Goal: Task Accomplishment & Management: Use online tool/utility

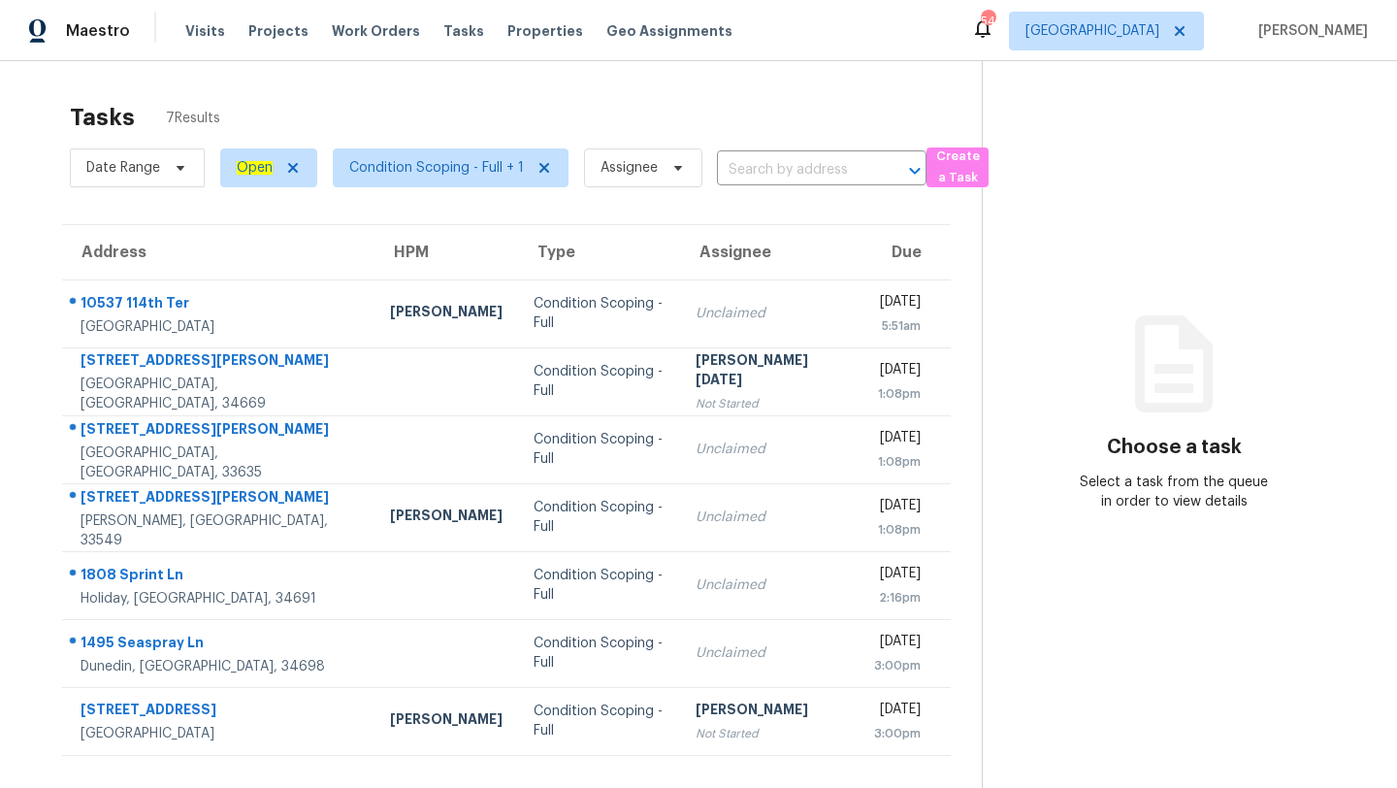
scroll to position [61, 0]
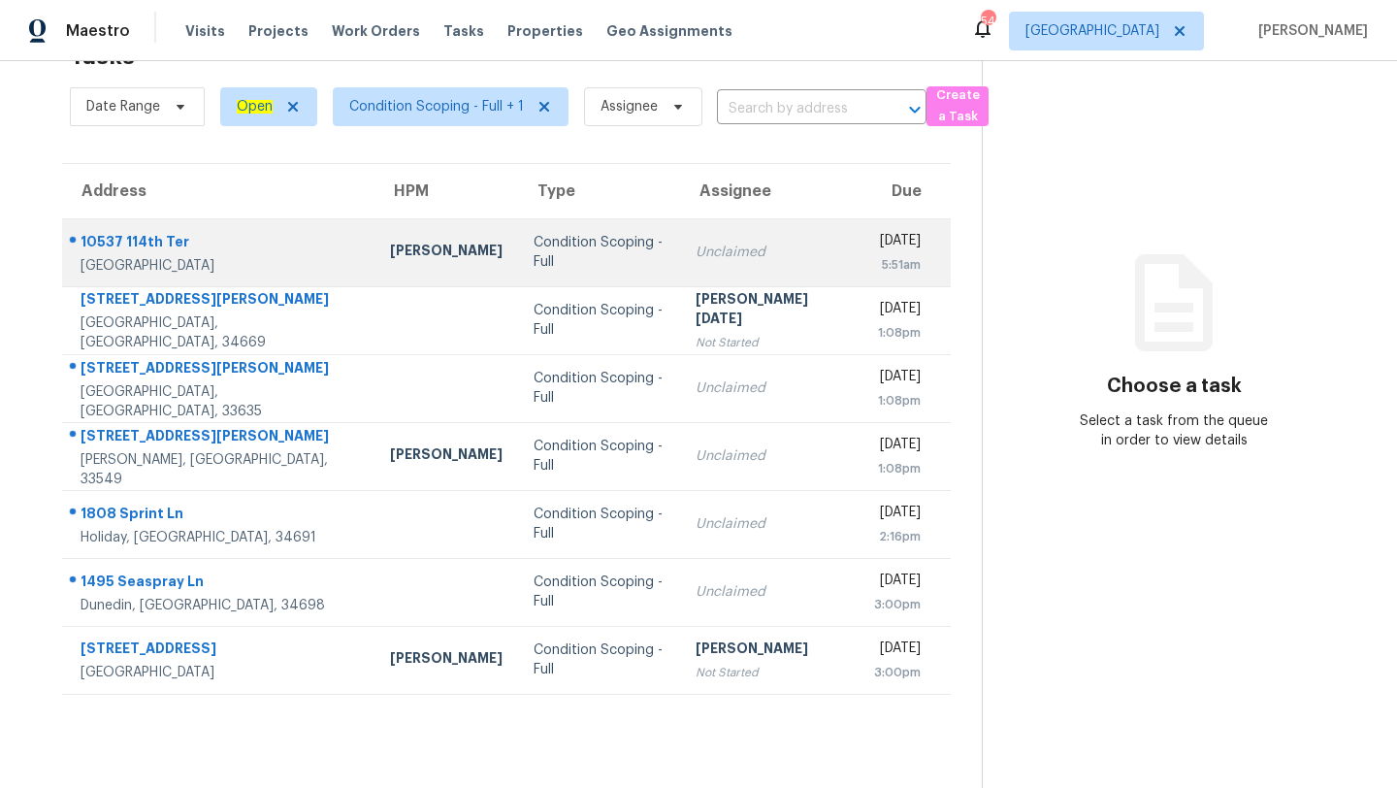
click at [680, 277] on td "Unclaimed" at bounding box center [769, 252] width 178 height 68
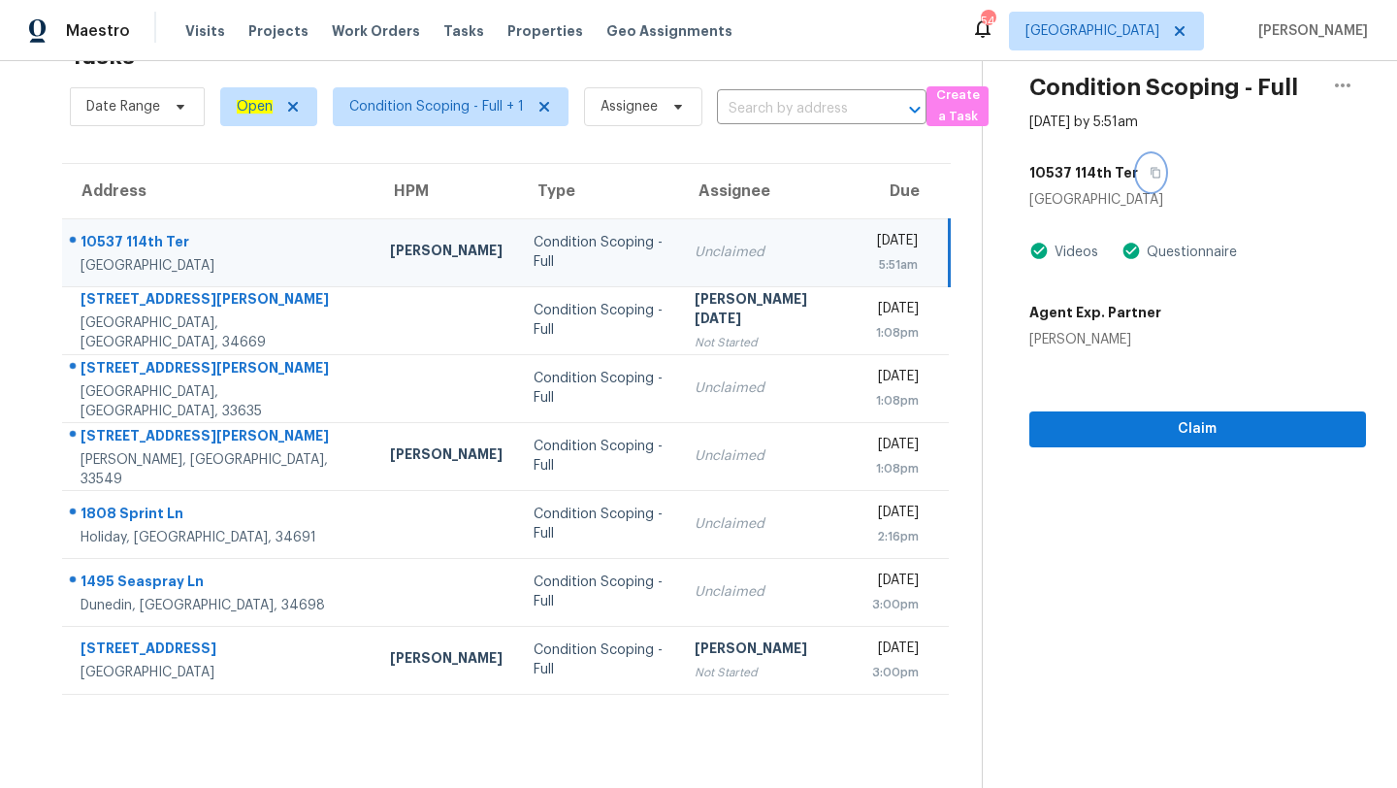
click at [1149, 168] on icon "button" at bounding box center [1155, 173] width 12 height 12
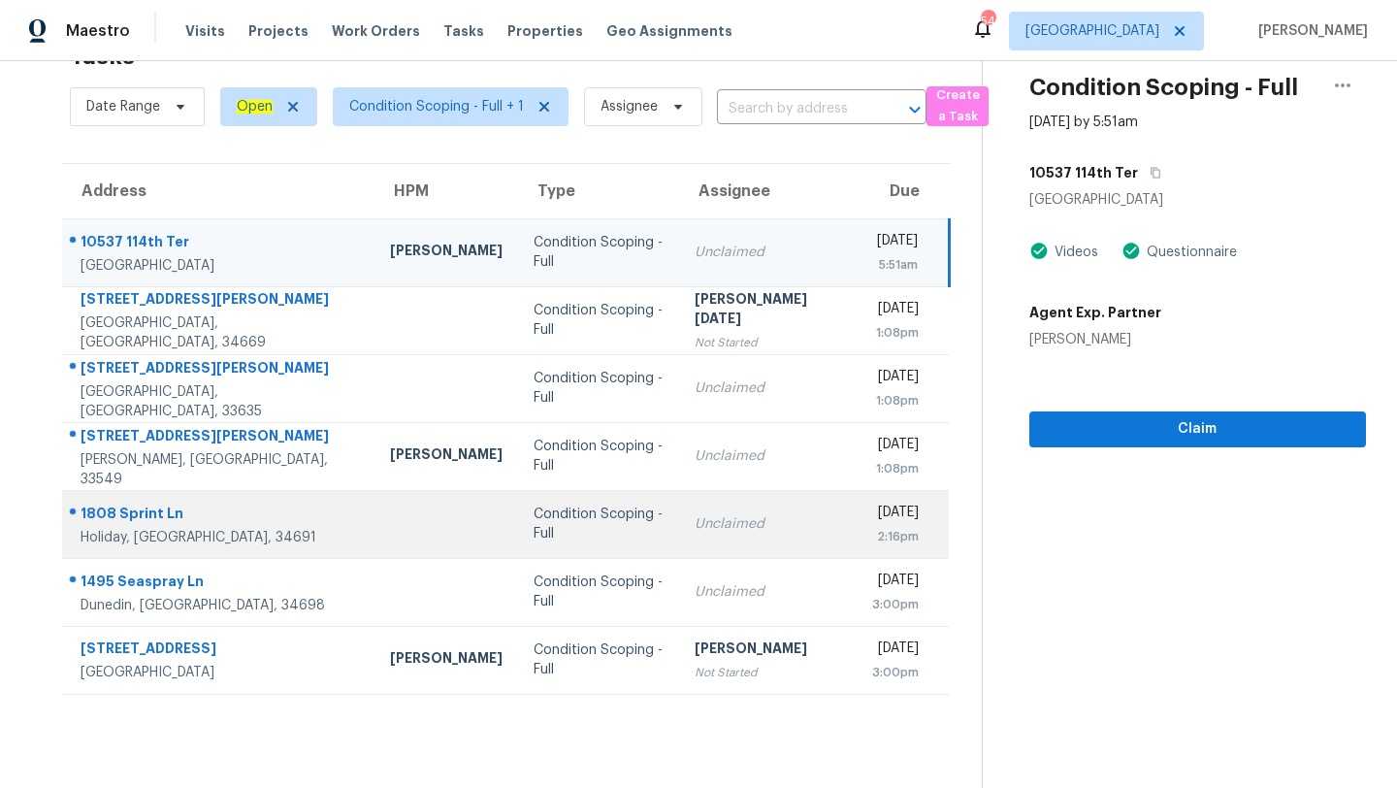
click at [557, 525] on div "Condition Scoping - Full" at bounding box center [598, 523] width 130 height 39
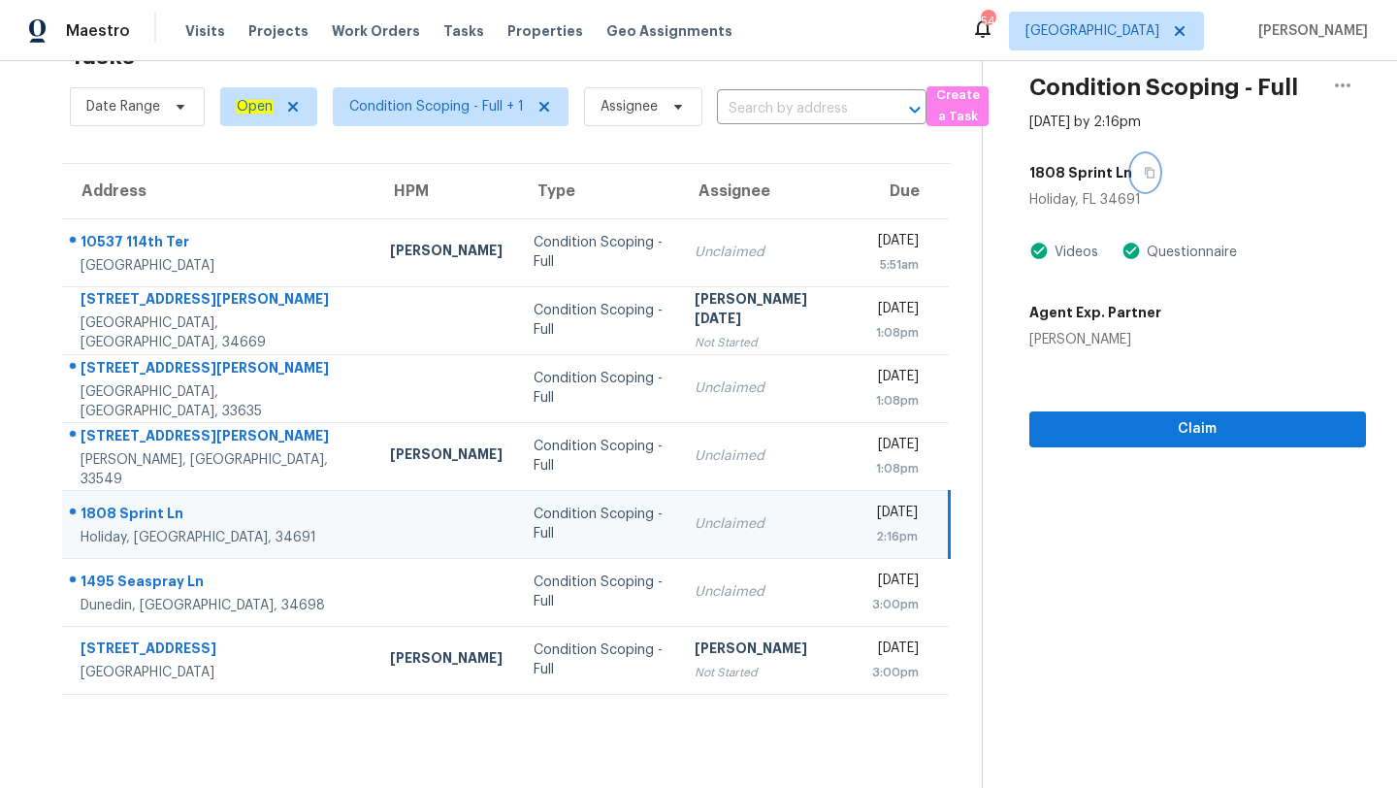
click at [1143, 175] on icon "button" at bounding box center [1149, 173] width 12 height 12
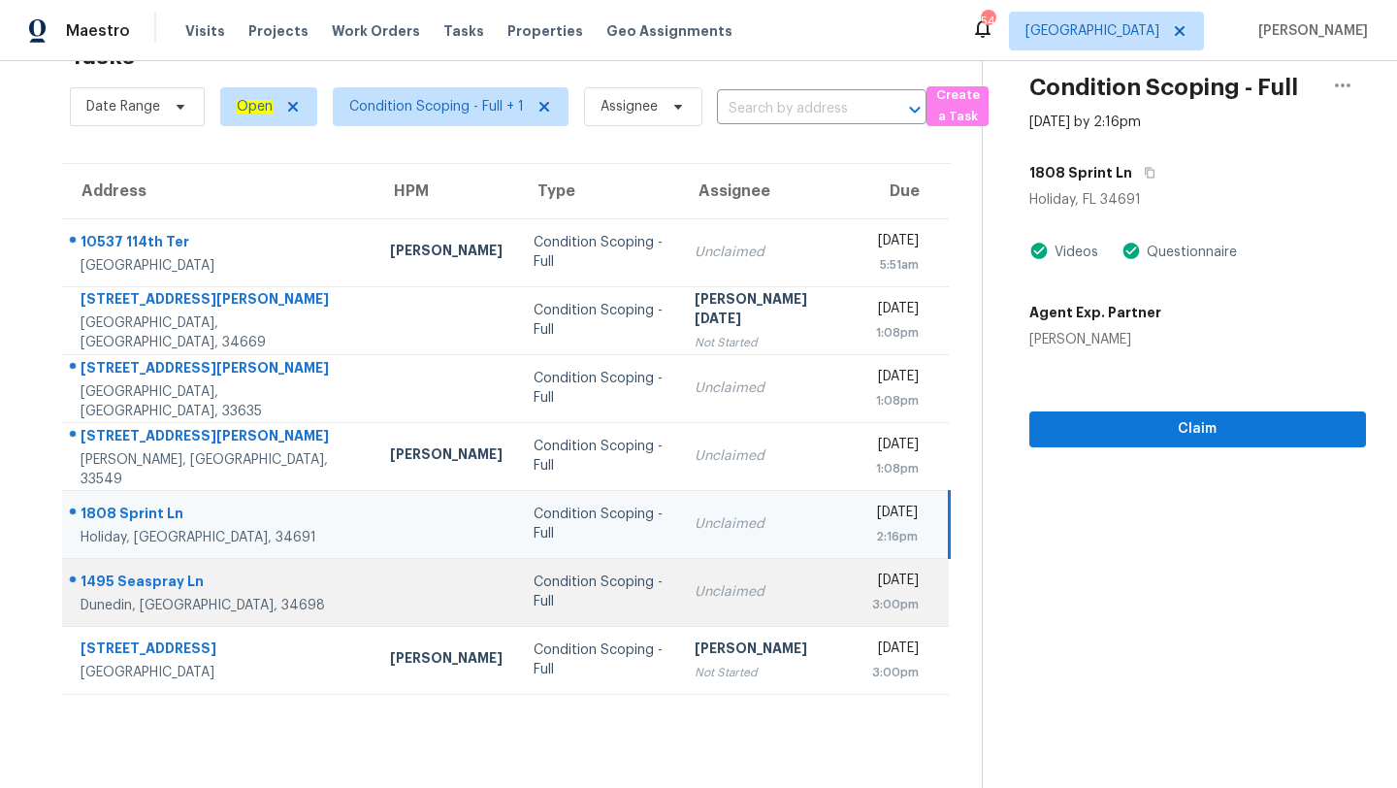
click at [518, 613] on td "Condition Scoping - Full" at bounding box center [598, 592] width 161 height 68
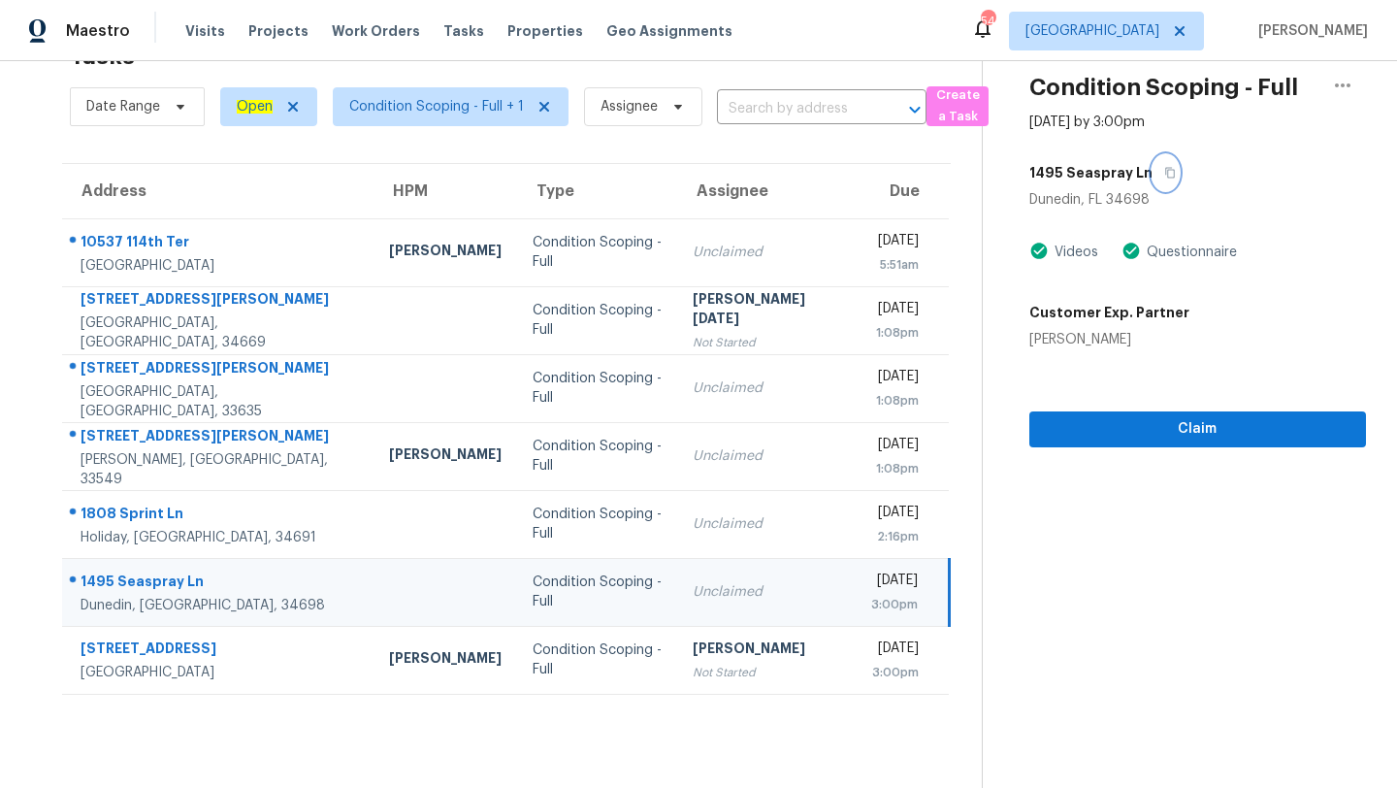
click at [1164, 175] on icon "button" at bounding box center [1170, 173] width 12 height 12
click at [1150, 8] on div "Maestro Visits Projects Work Orders Tasks Properties Geo Assignments 54 Tampa […" at bounding box center [698, 30] width 1397 height 61
click at [1145, 31] on span "[GEOGRAPHIC_DATA]" at bounding box center [1092, 30] width 134 height 19
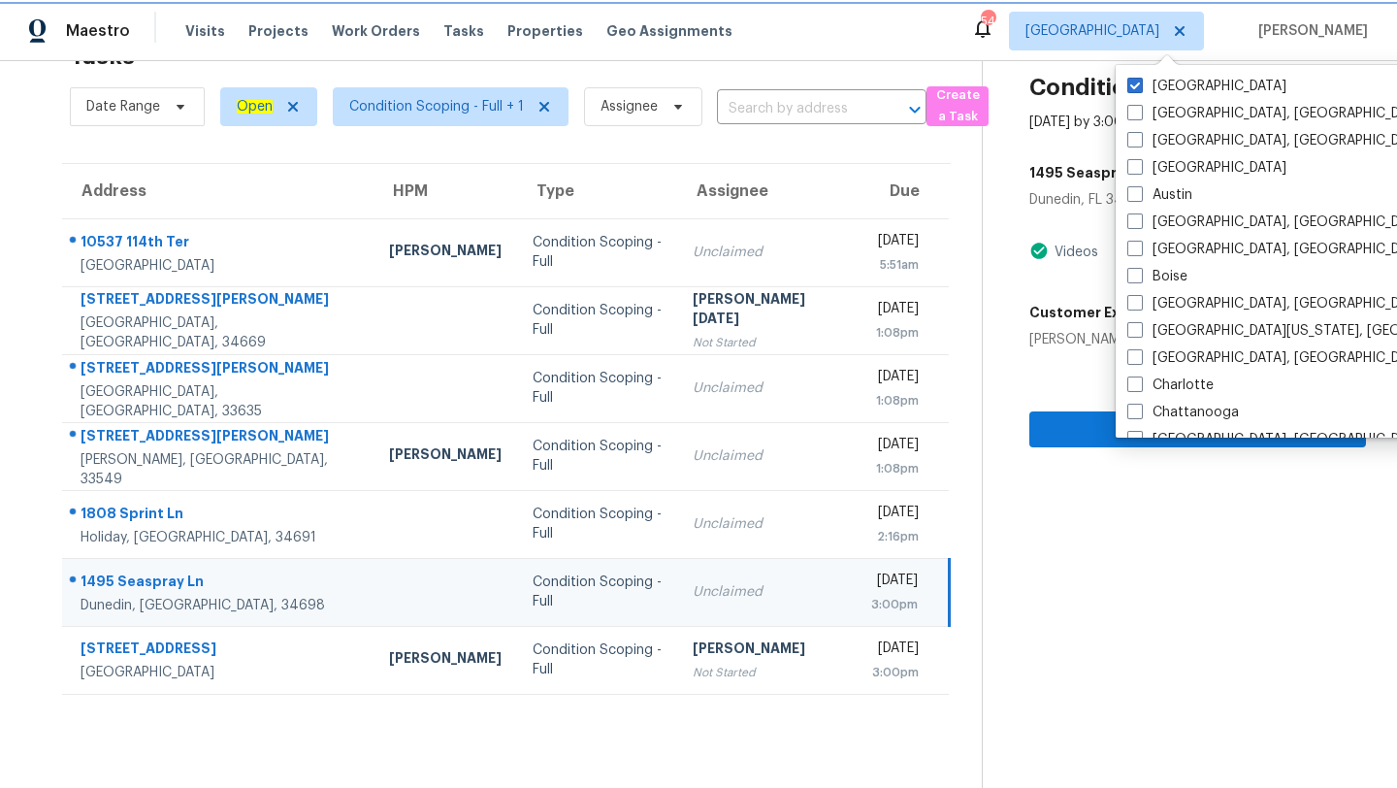
click at [1145, 31] on span "[GEOGRAPHIC_DATA]" at bounding box center [1092, 30] width 134 height 19
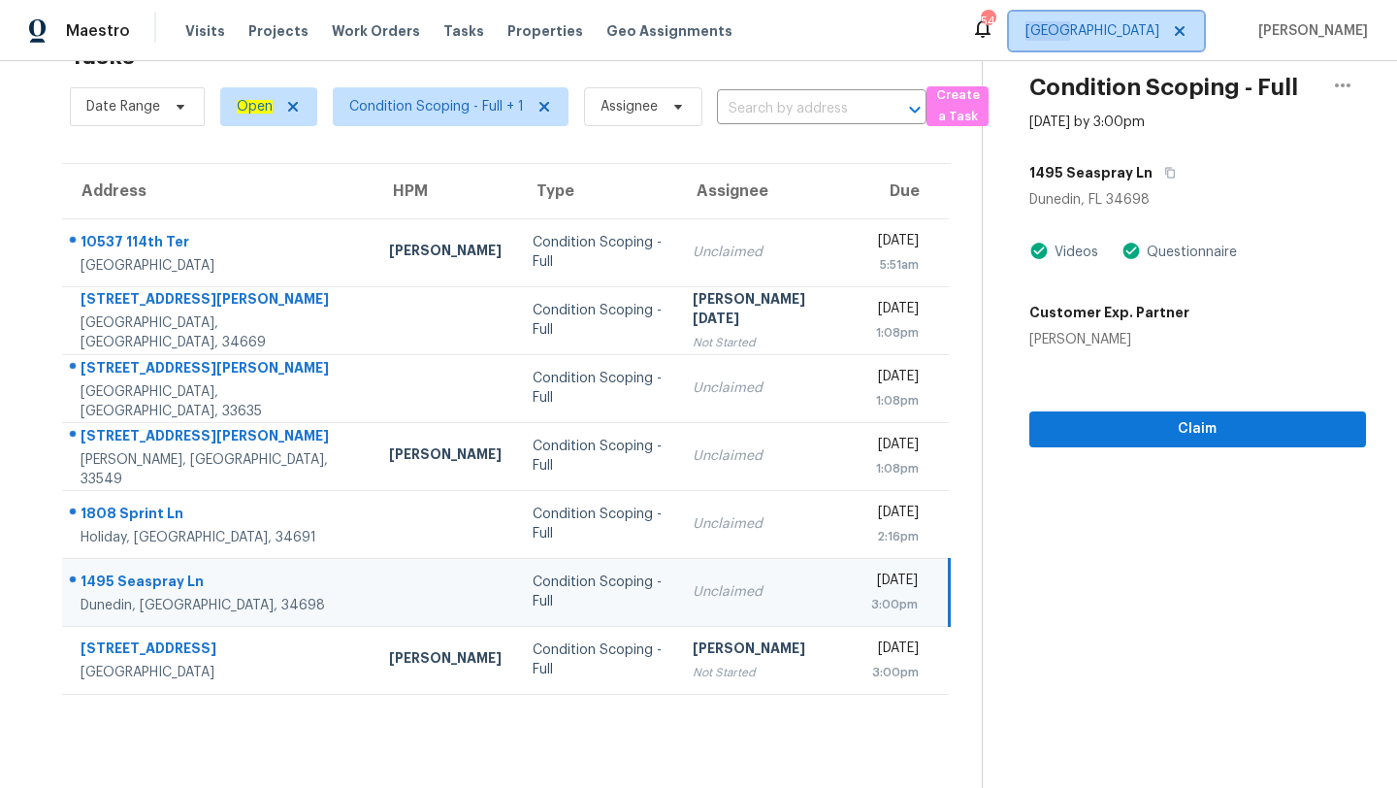
click at [1145, 31] on span "[GEOGRAPHIC_DATA]" at bounding box center [1092, 30] width 134 height 19
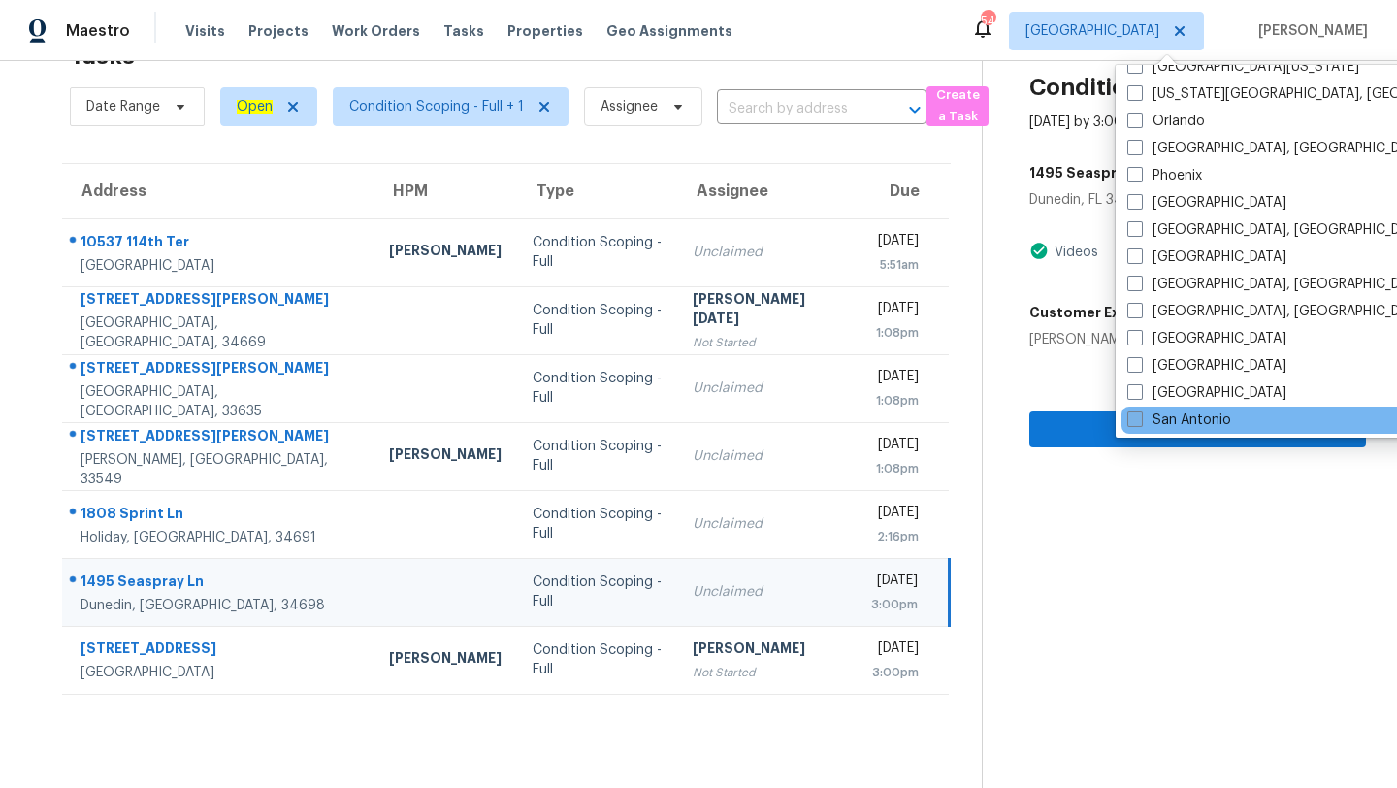
scroll to position [1056, 0]
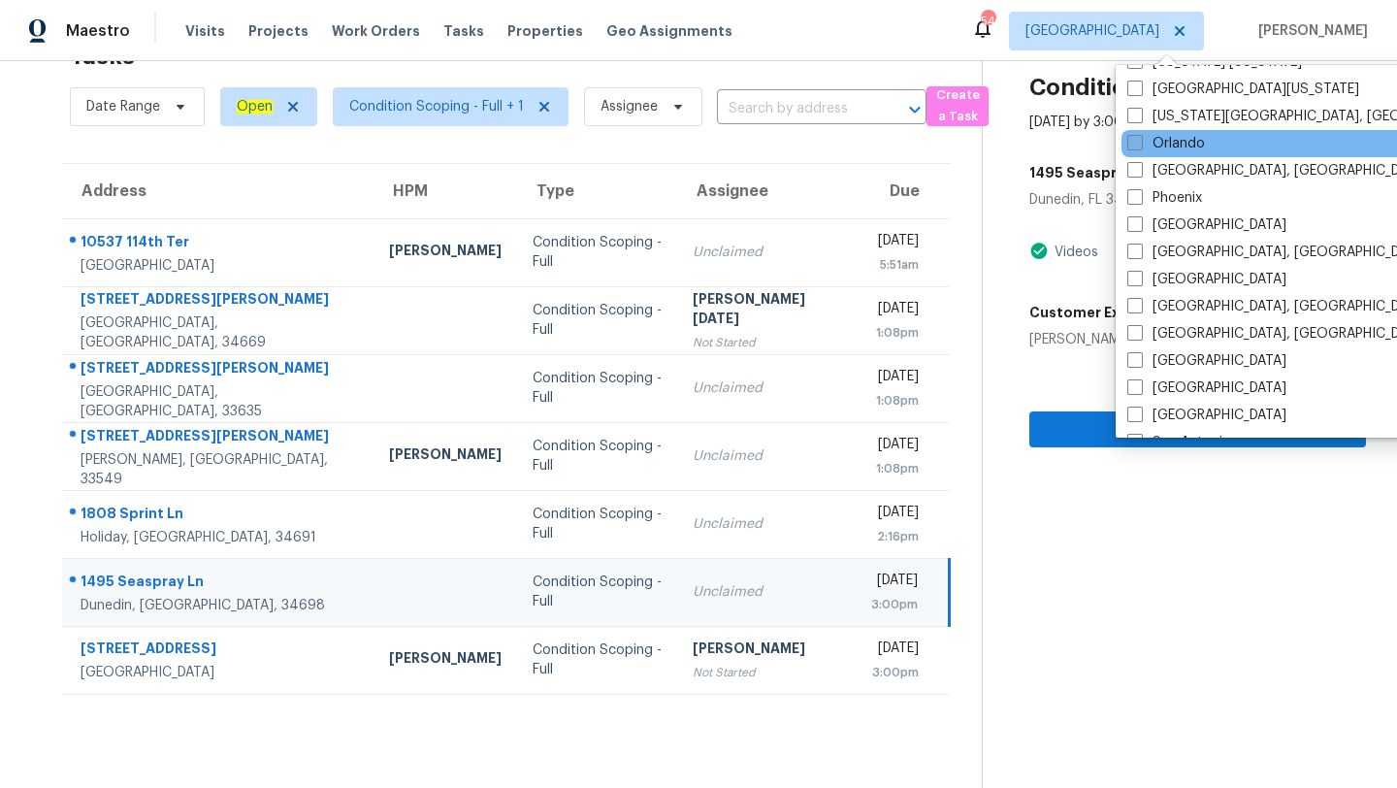
click at [1142, 148] on span at bounding box center [1135, 143] width 16 height 16
click at [1140, 146] on input "Orlando" at bounding box center [1133, 140] width 13 height 13
checkbox input "true"
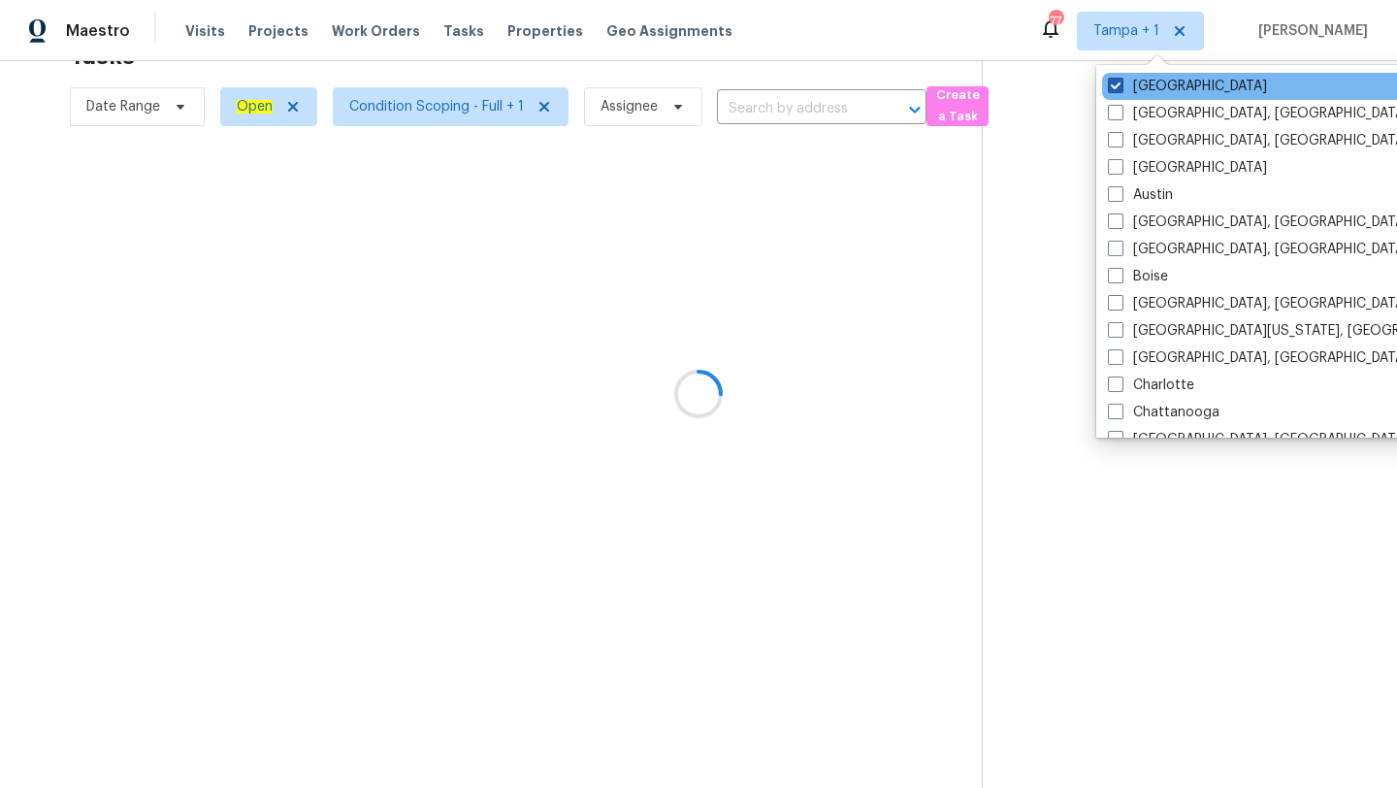
click at [1115, 83] on span at bounding box center [1116, 86] width 16 height 16
click at [1115, 83] on input "[GEOGRAPHIC_DATA]" at bounding box center [1114, 83] width 13 height 13
checkbox input "false"
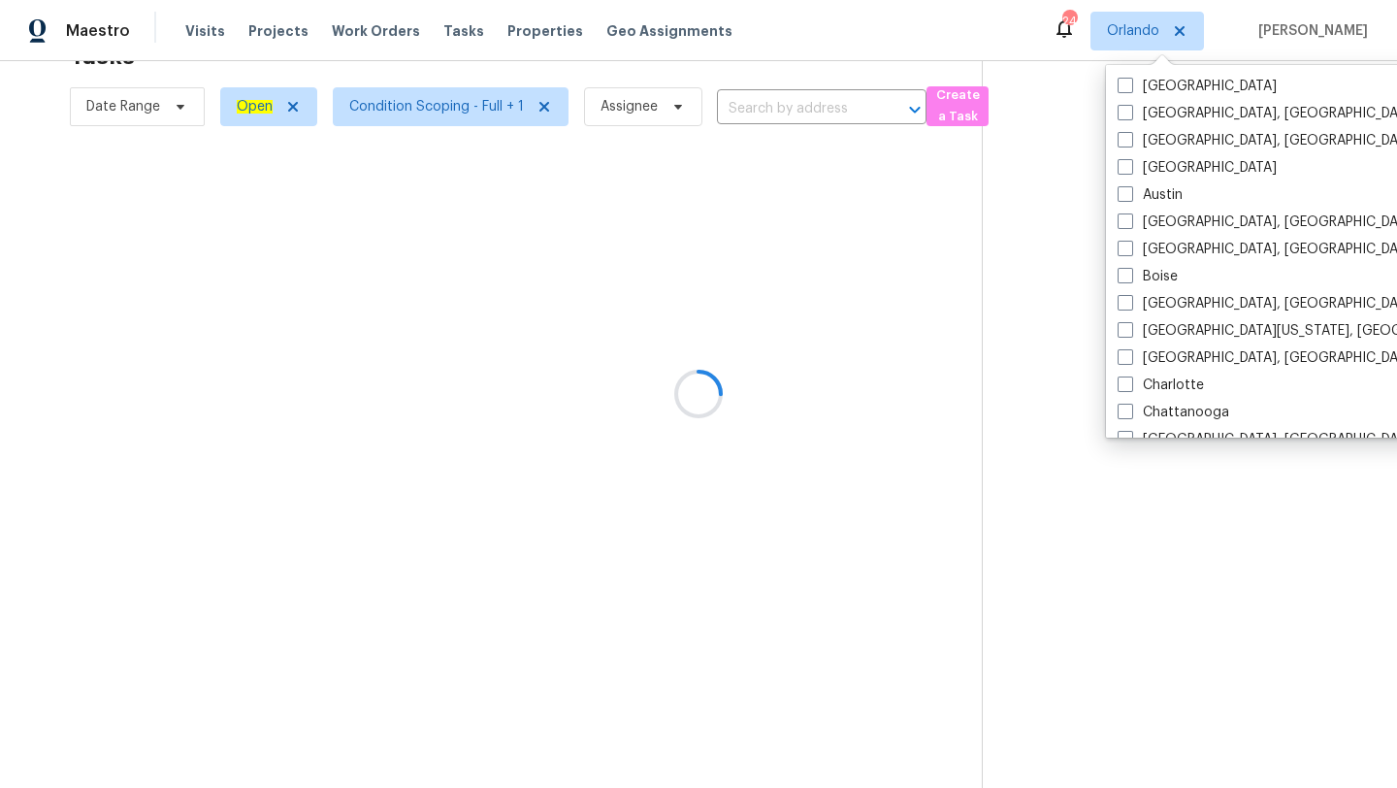
click at [750, 61] on div at bounding box center [698, 394] width 1397 height 788
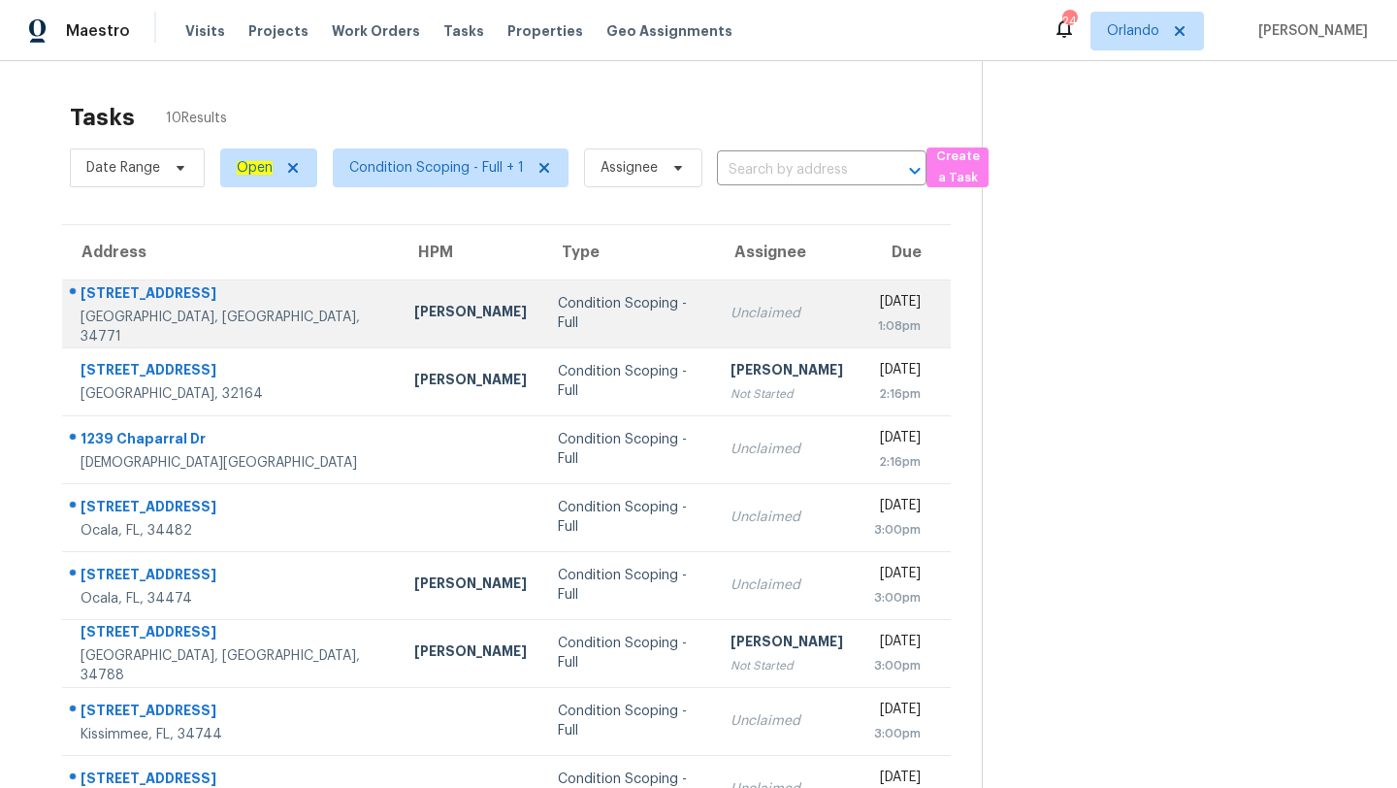
click at [561, 289] on td "Condition Scoping - Full" at bounding box center [628, 313] width 173 height 68
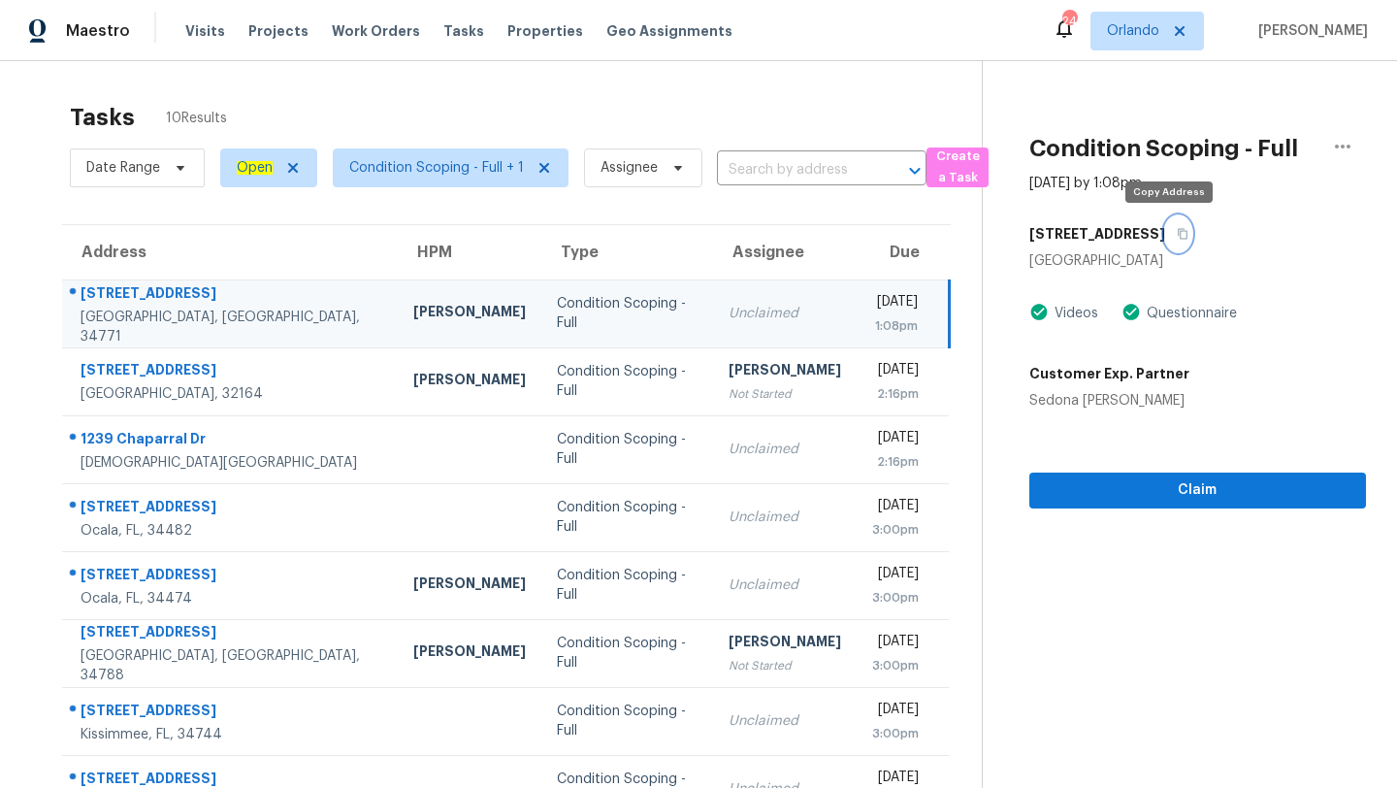
click at [1177, 233] on icon "button" at bounding box center [1182, 234] width 10 height 11
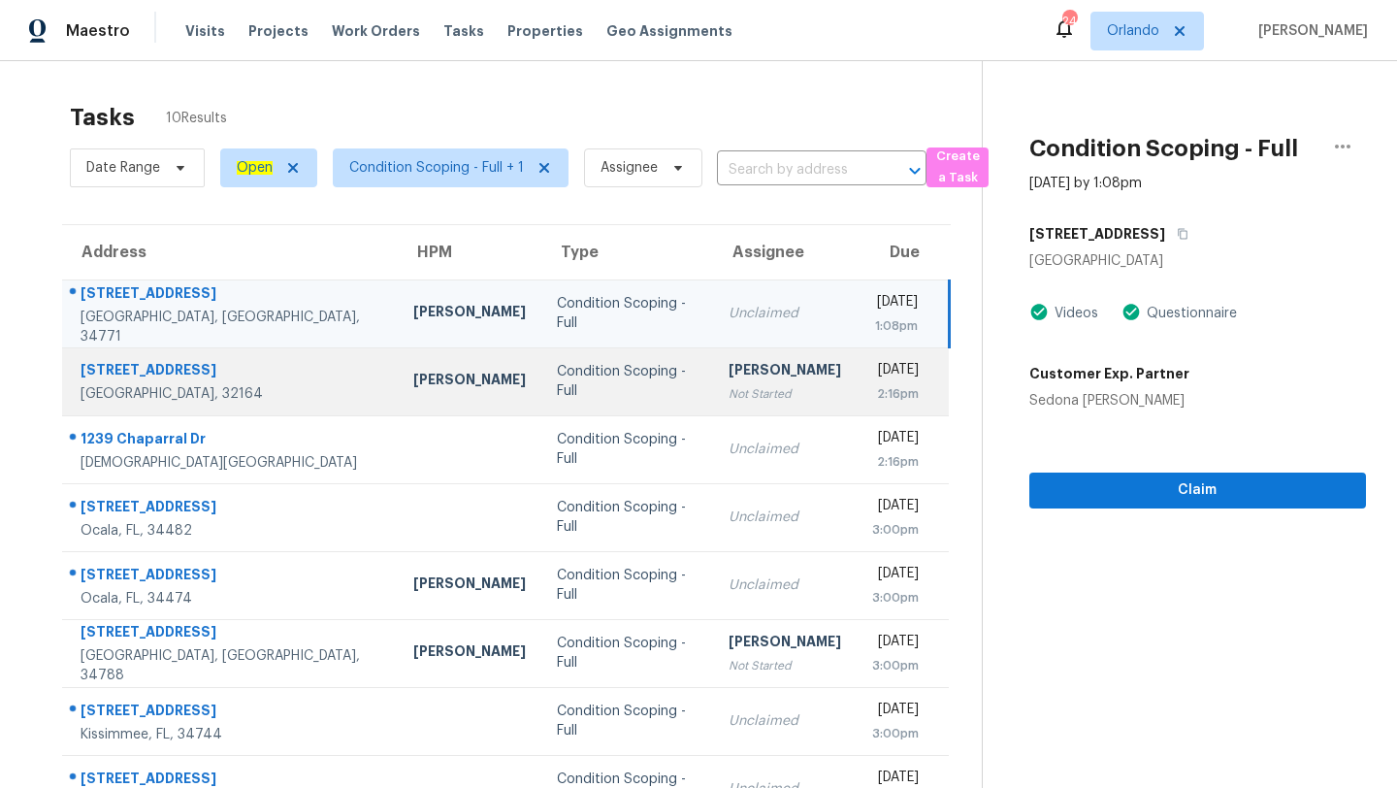
click at [593, 410] on td "Condition Scoping - Full" at bounding box center [627, 381] width 172 height 68
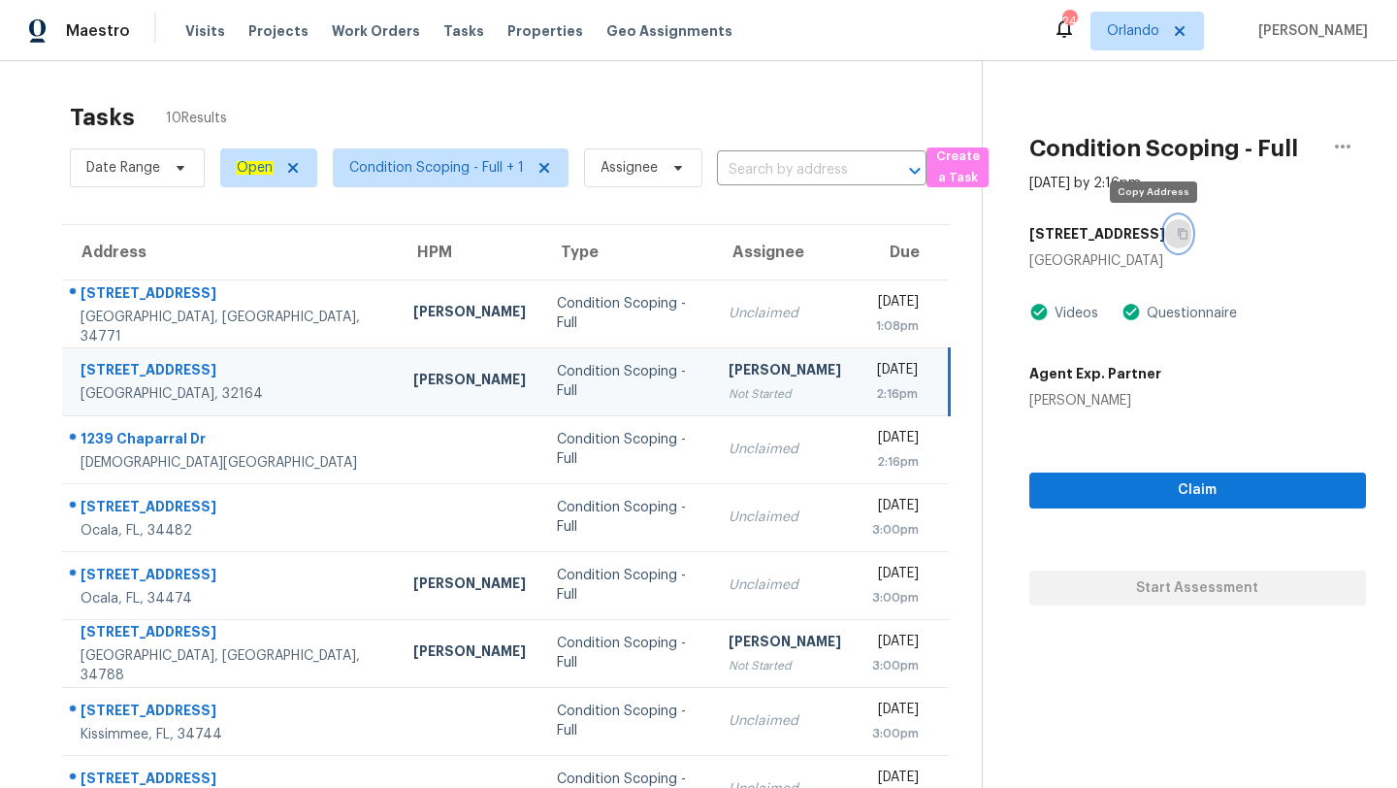
click at [1176, 232] on icon "button" at bounding box center [1182, 234] width 12 height 12
click at [1176, 229] on icon "button" at bounding box center [1182, 234] width 12 height 12
